Goal: Task Accomplishment & Management: Complete application form

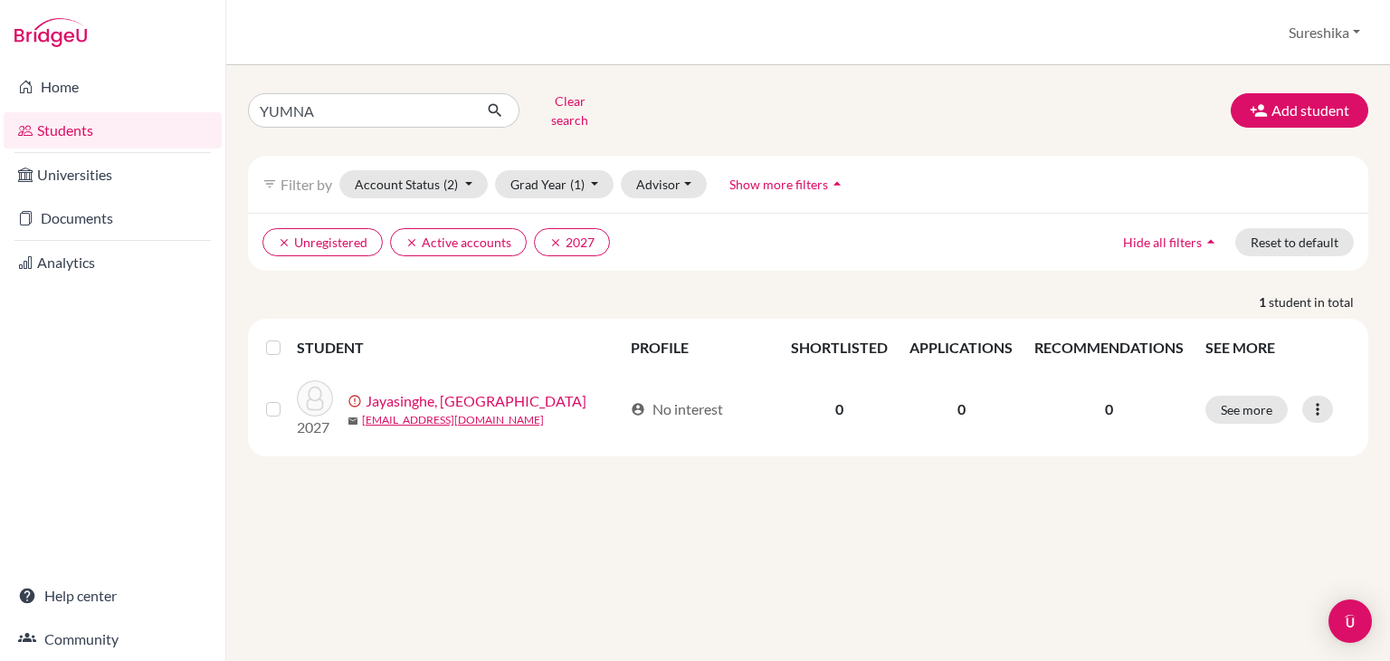
type input "YUMNA"
click at [496, 101] on icon "submit" at bounding box center [495, 110] width 18 height 18
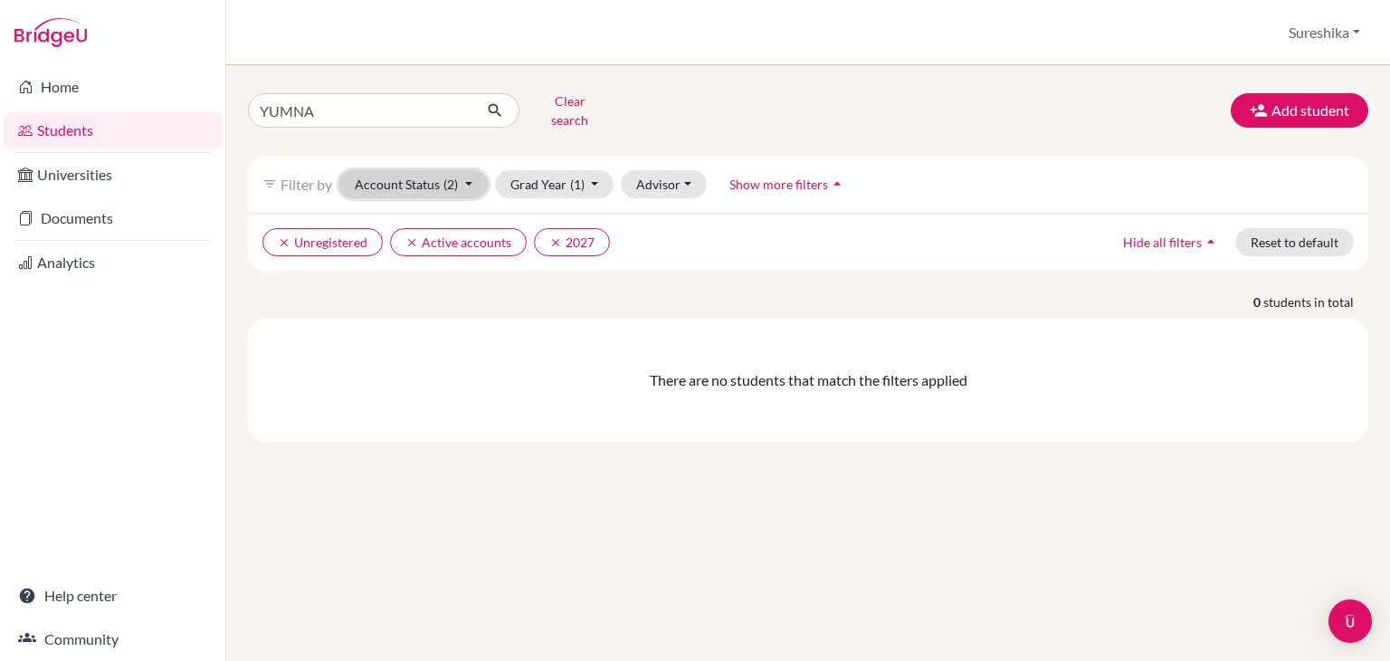
click at [474, 171] on button "Account Status (2)" at bounding box center [413, 184] width 148 height 28
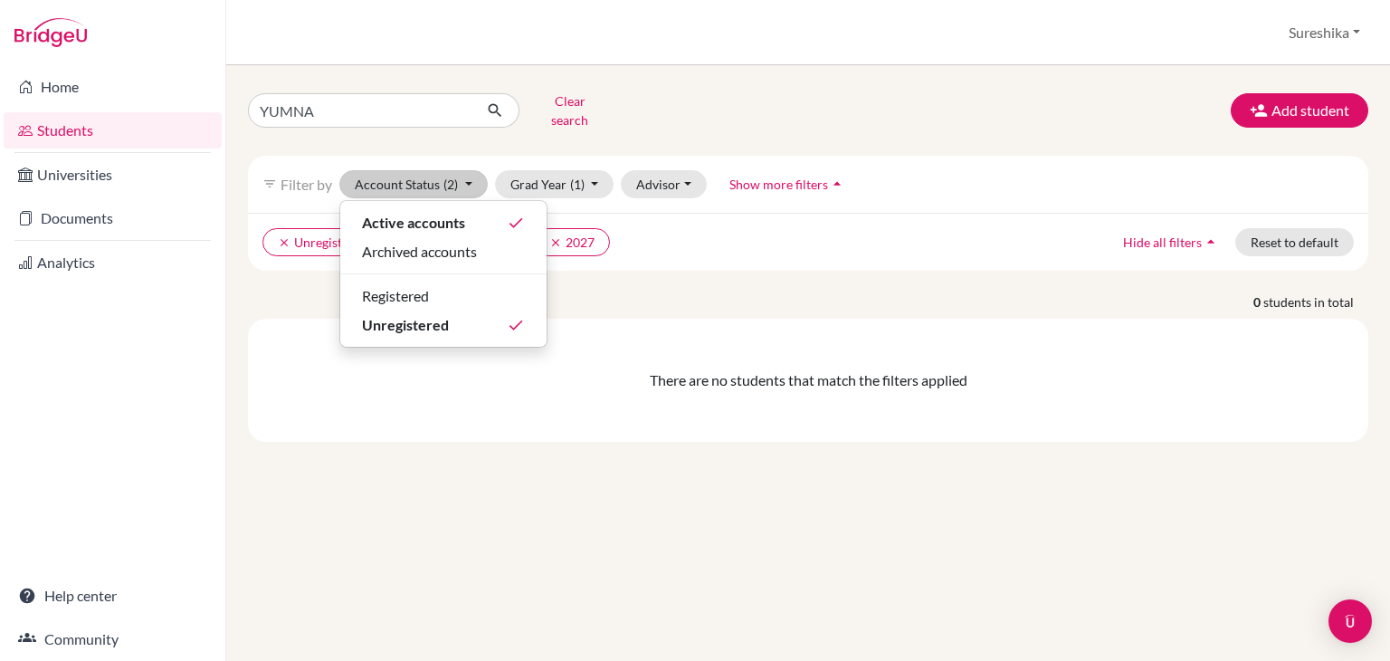
click at [725, 106] on div "YUMNA Clear search Add student" at bounding box center [808, 110] width 1148 height 47
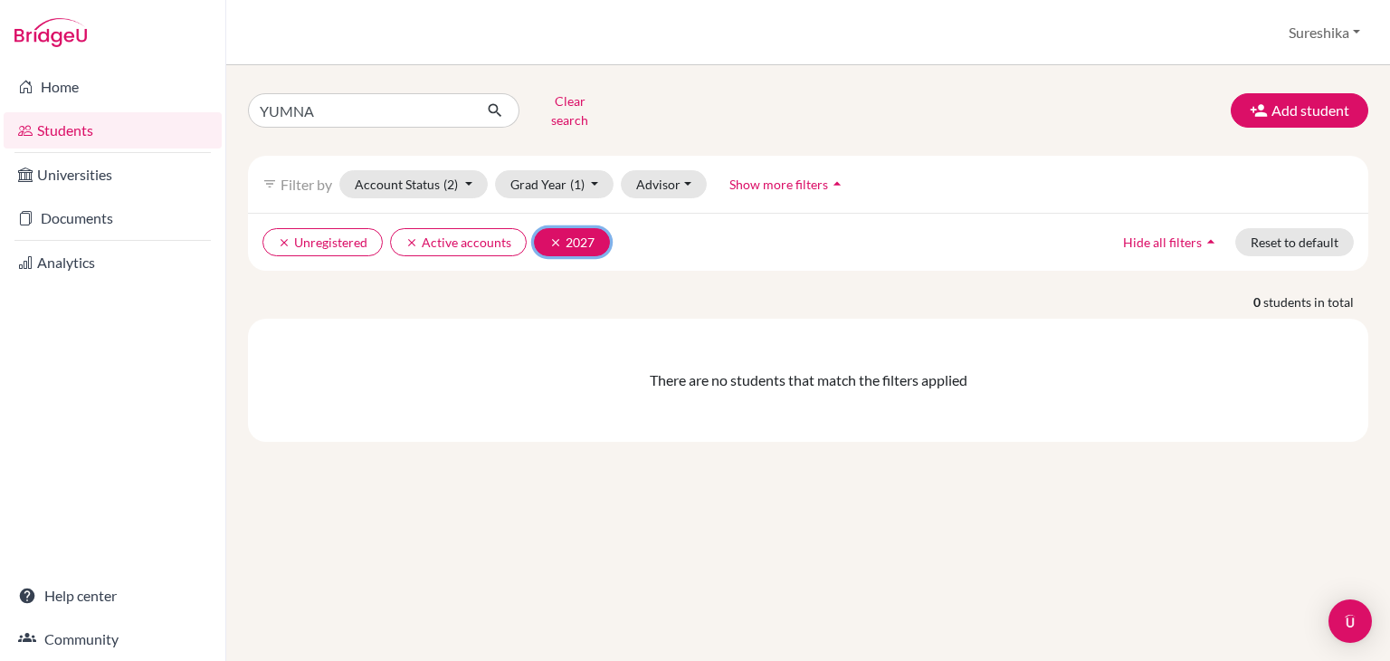
click at [549, 236] on icon "clear" at bounding box center [555, 242] width 13 height 13
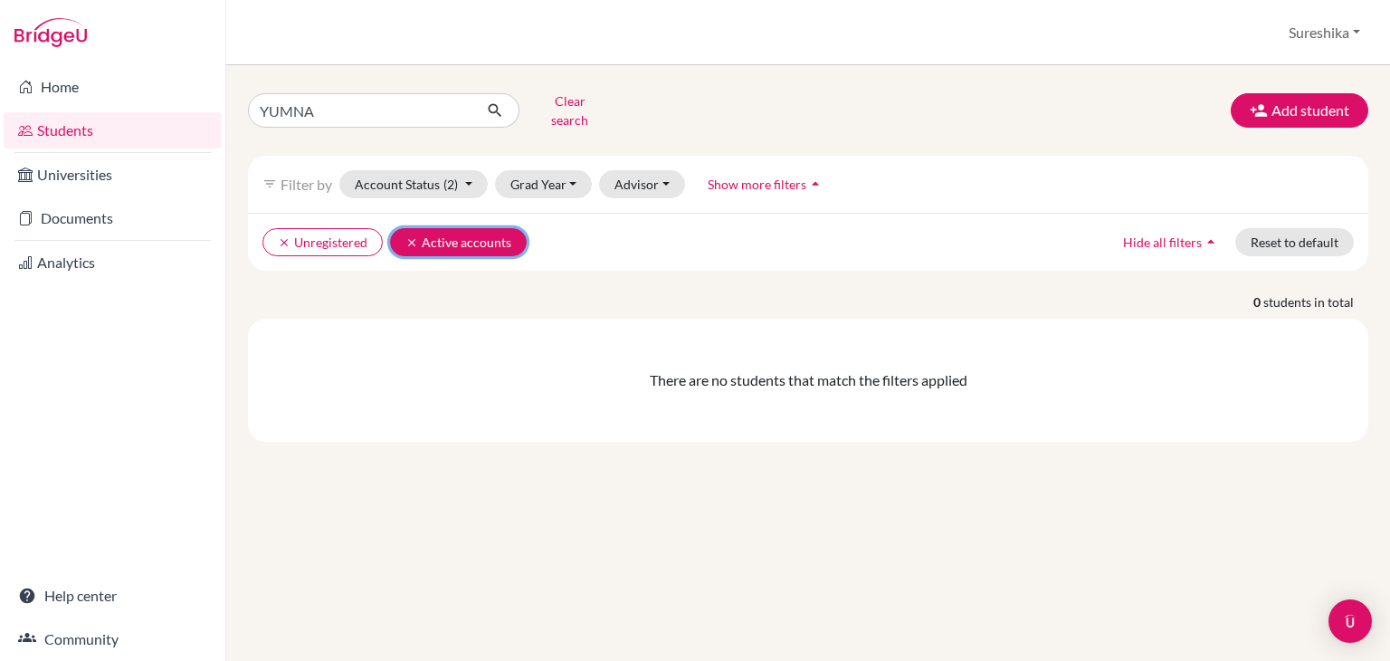
click at [413, 236] on icon "clear" at bounding box center [412, 242] width 13 height 13
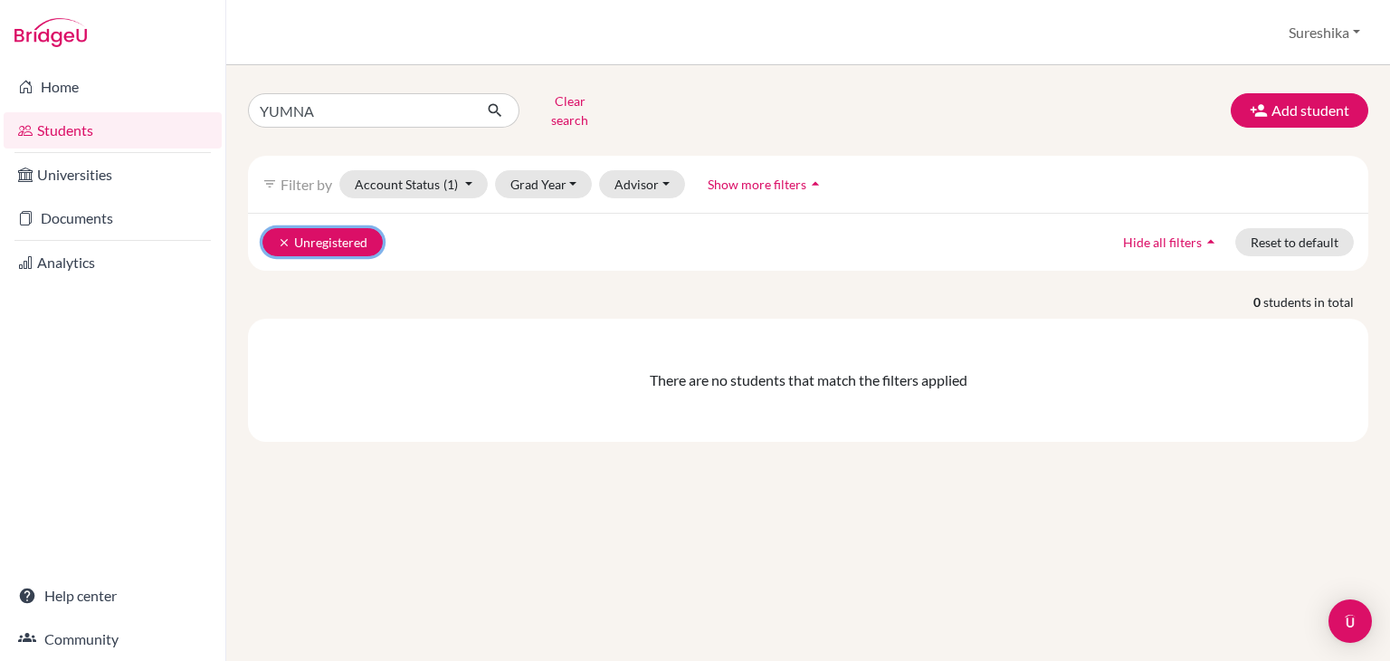
click at [288, 236] on icon "clear" at bounding box center [284, 242] width 13 height 13
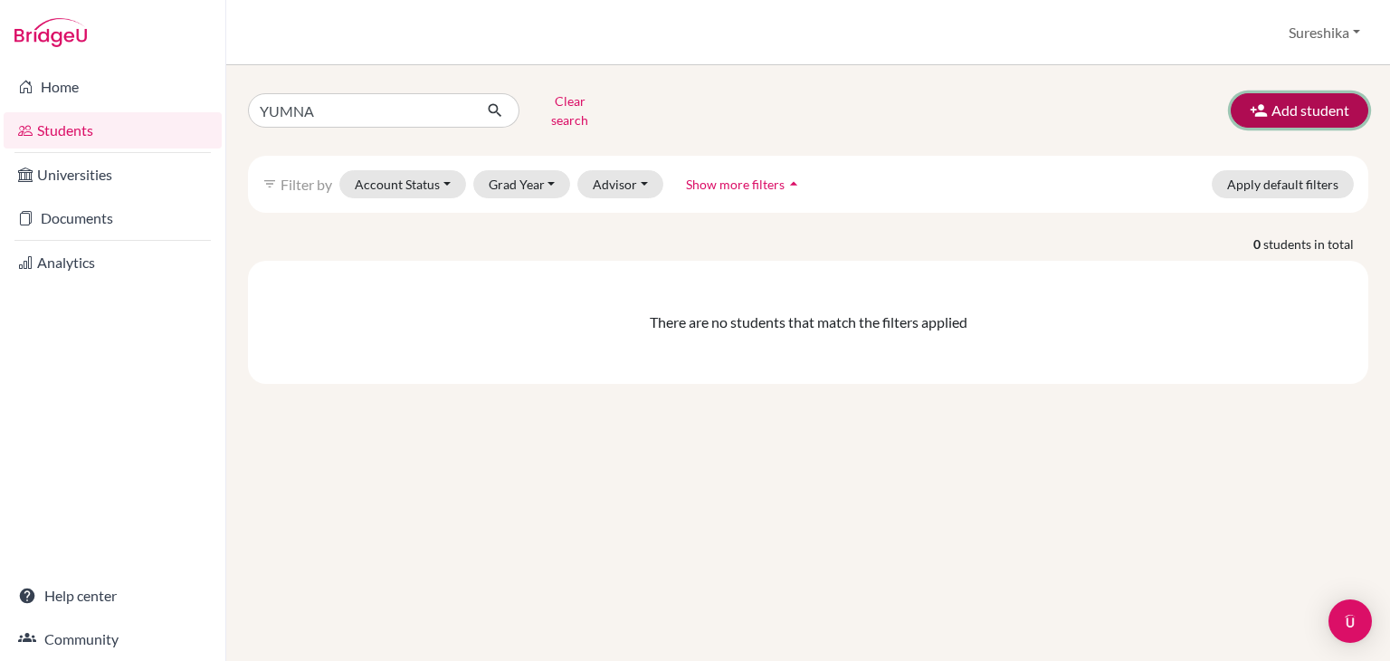
click at [1311, 103] on button "Add student" at bounding box center [1300, 110] width 138 height 34
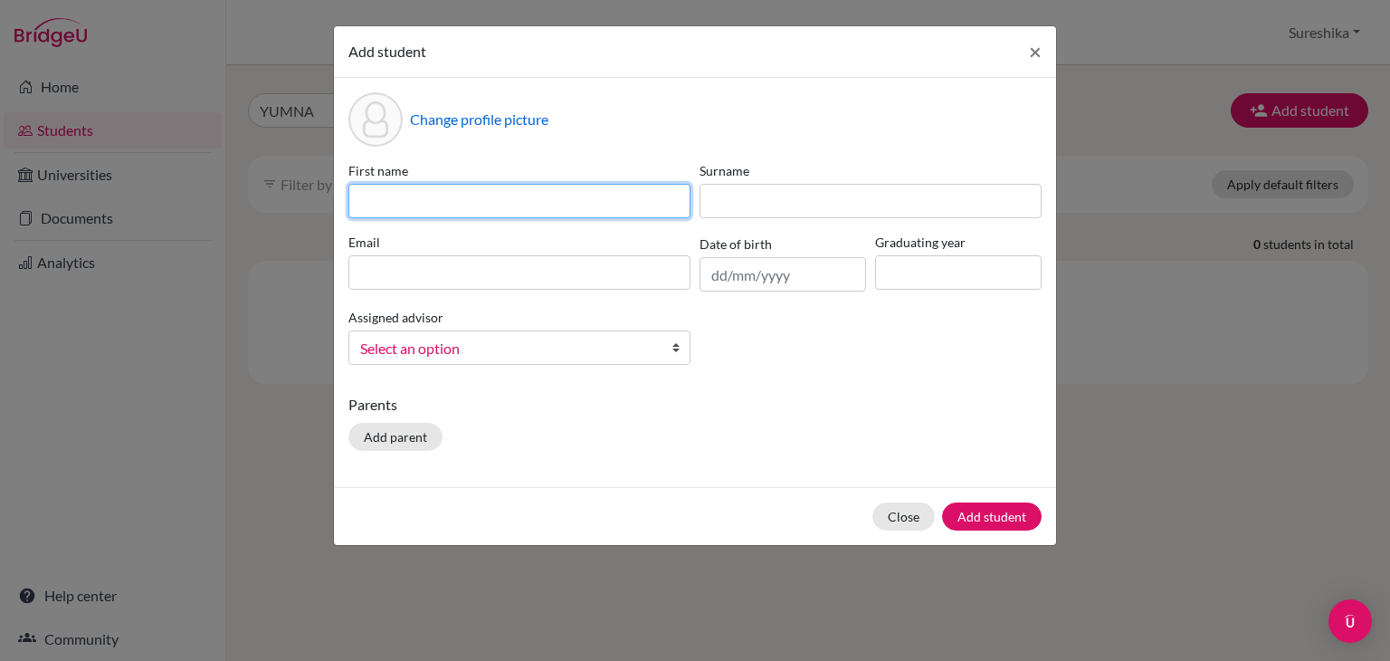
click at [576, 207] on input at bounding box center [519, 201] width 342 height 34
type input "y"
type input "Yumna"
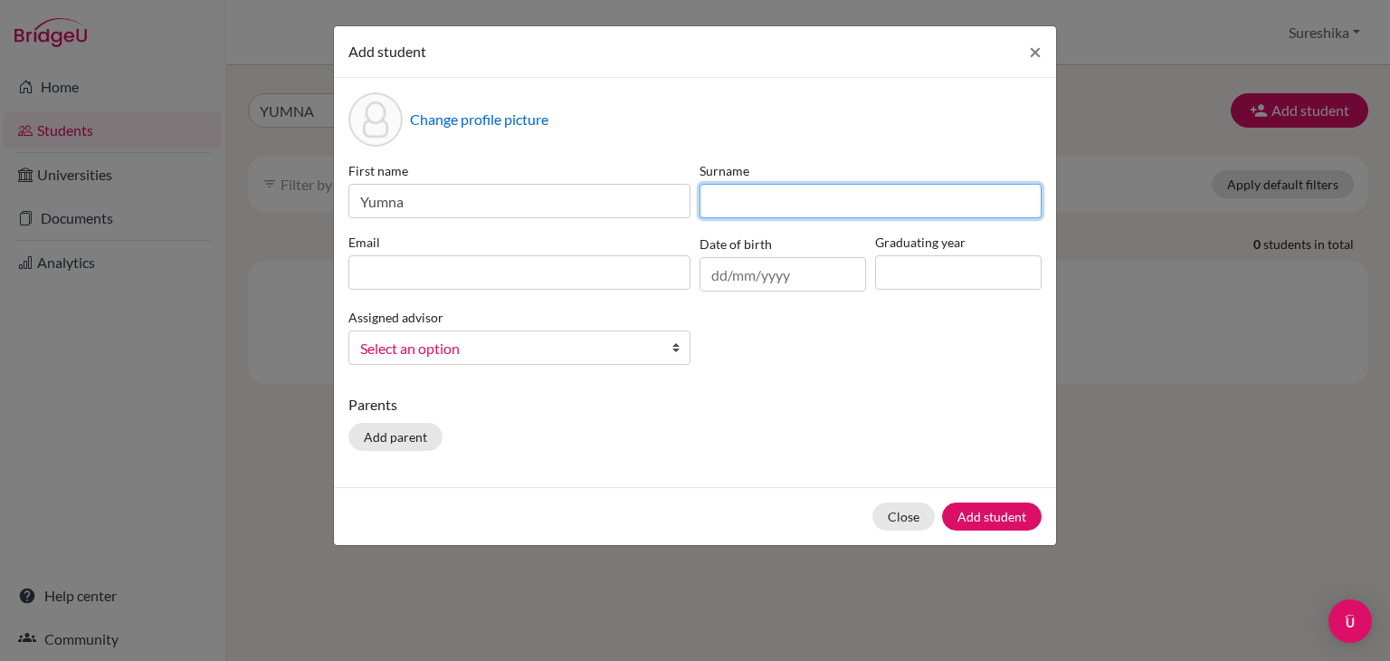
click at [775, 200] on input at bounding box center [871, 201] width 342 height 34
type input "[PERSON_NAME]"
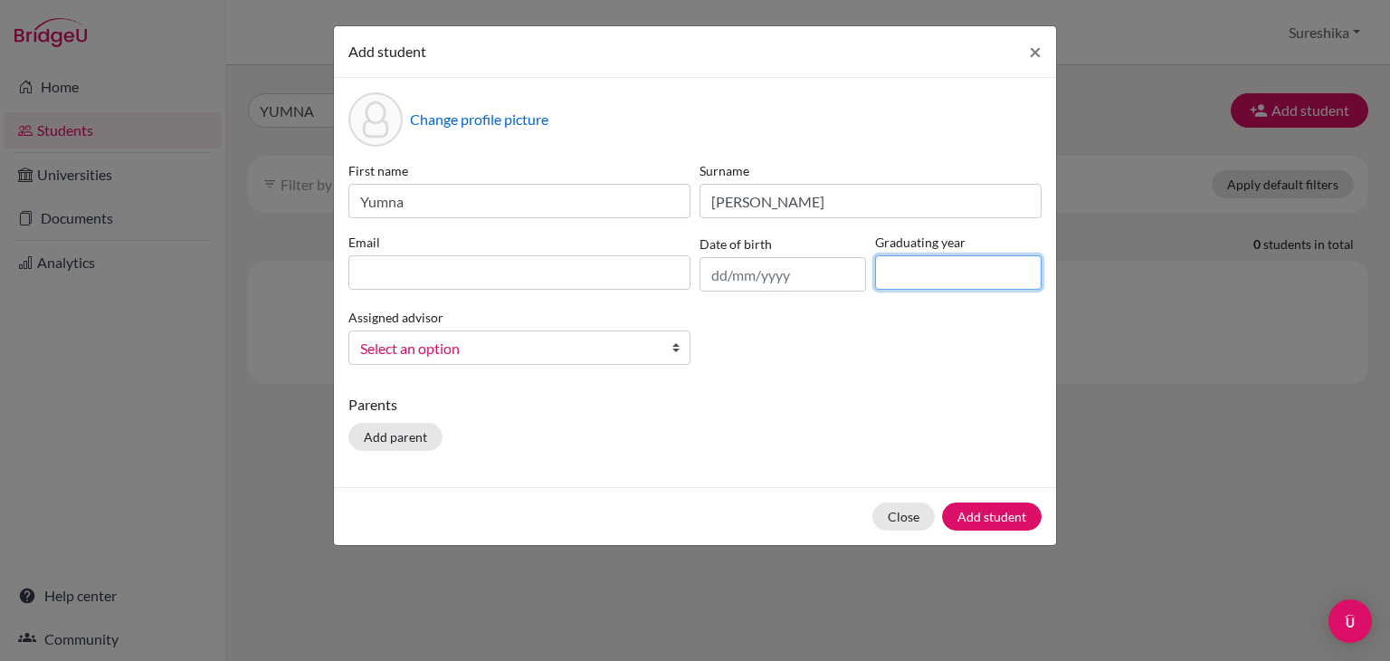
click at [909, 274] on input at bounding box center [958, 272] width 167 height 34
type input "2026"
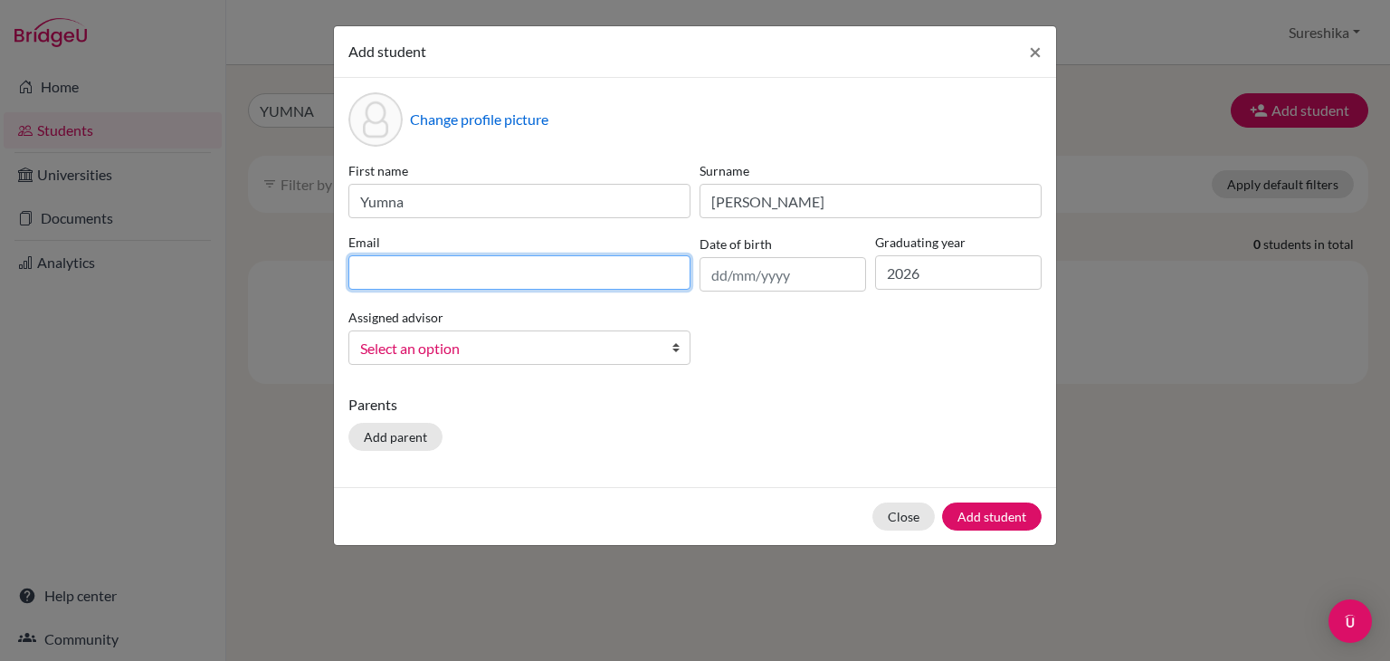
click at [413, 268] on input at bounding box center [519, 272] width 342 height 34
type input "[EMAIL_ADDRESS][DOMAIN_NAME]"
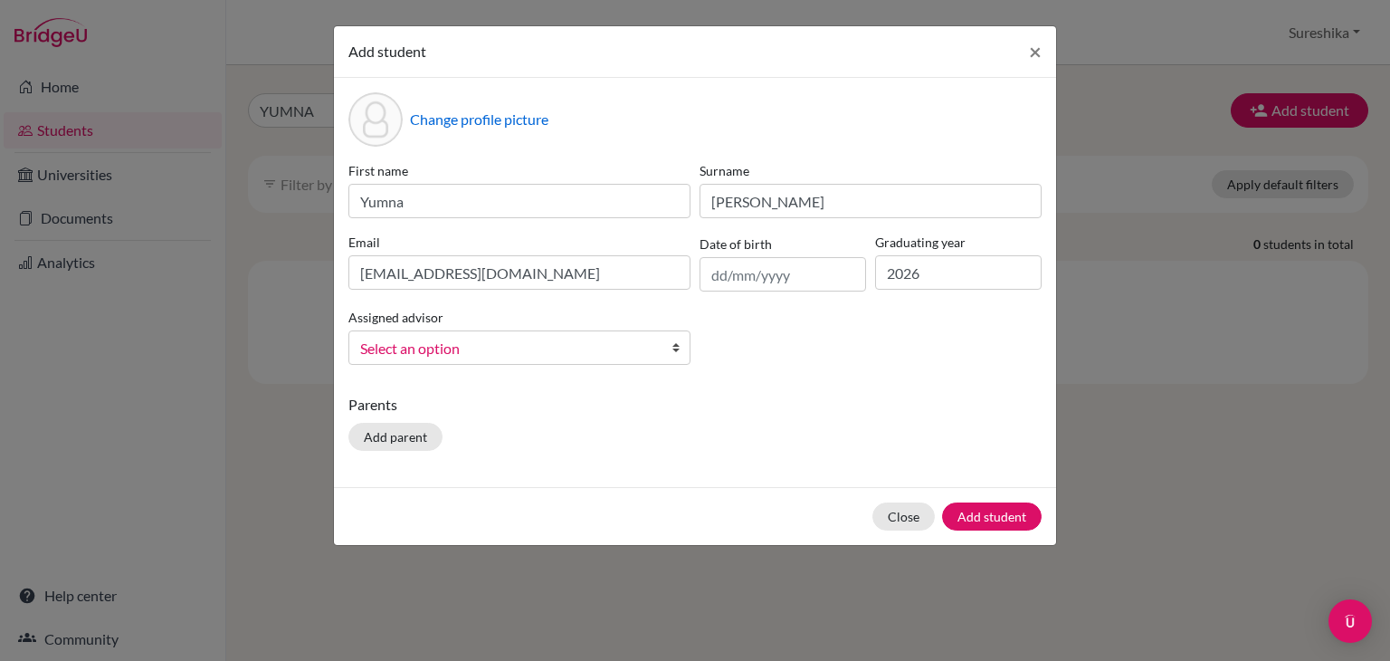
click at [677, 348] on b at bounding box center [681, 347] width 18 height 33
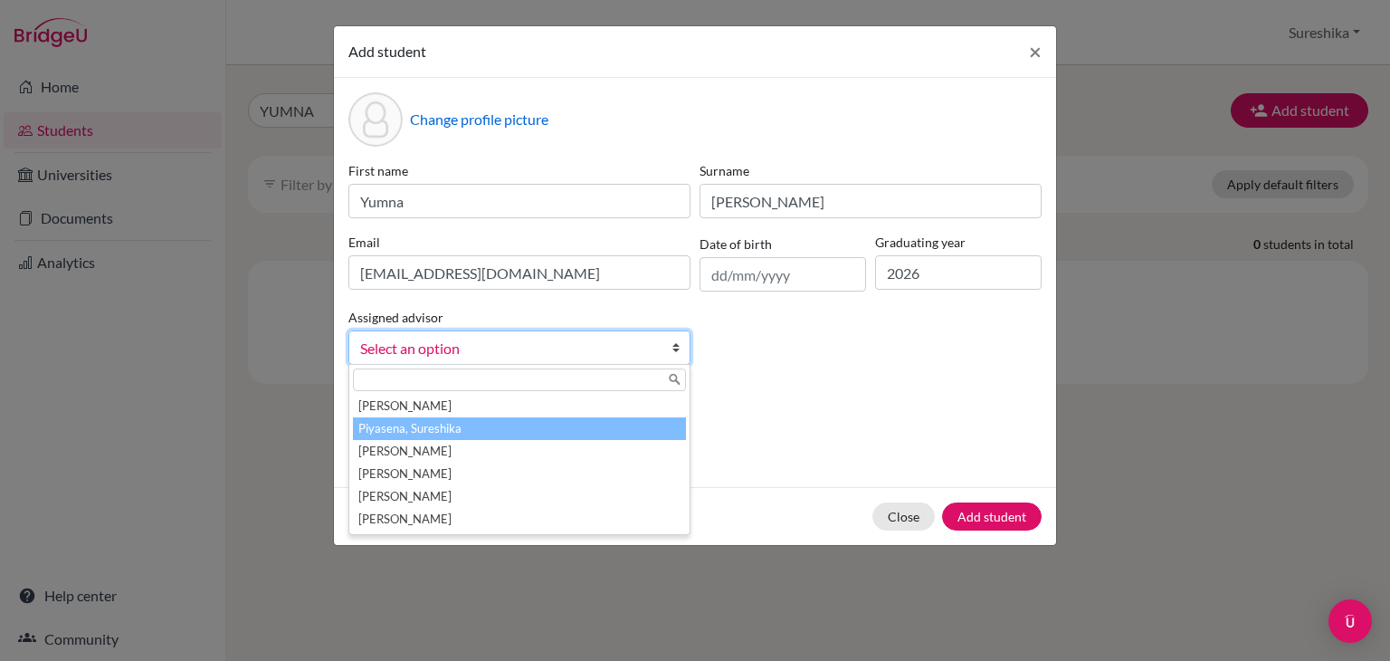
click at [578, 435] on li "Piyasena, Sureshika" at bounding box center [519, 428] width 333 height 23
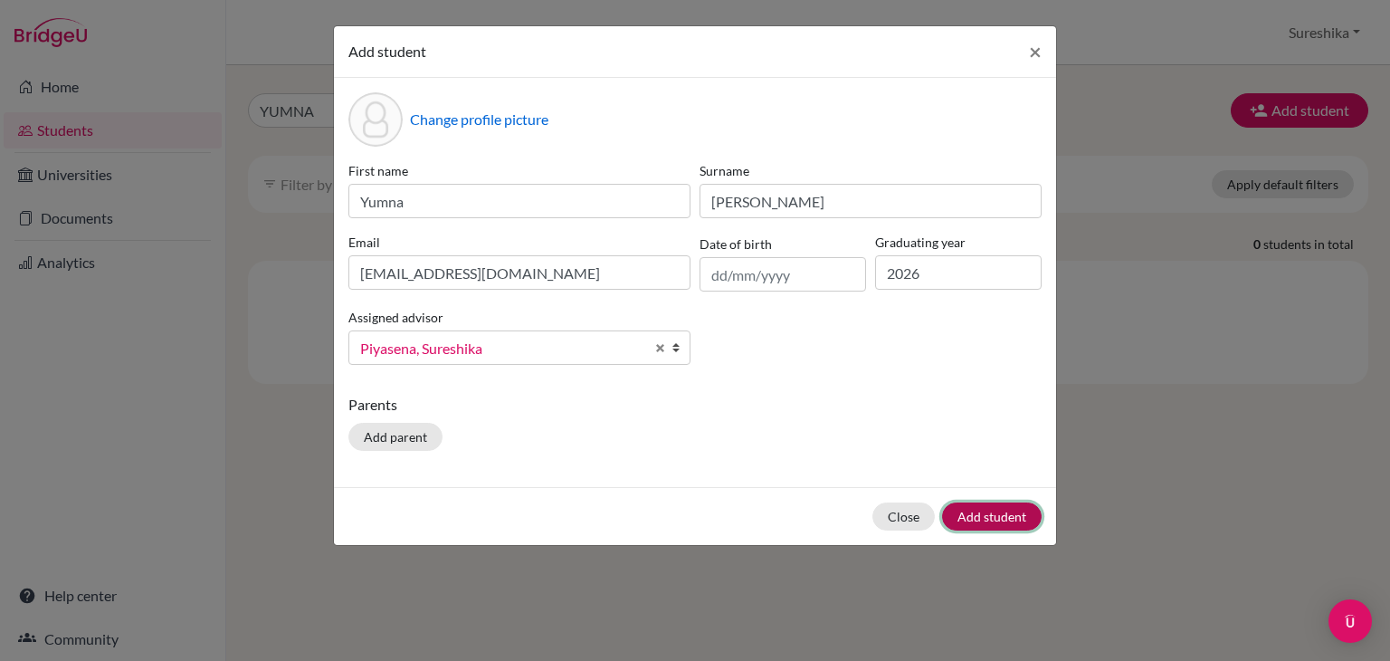
click at [981, 519] on button "Add student" at bounding box center [992, 516] width 100 height 28
